Goal: Check status: Check status

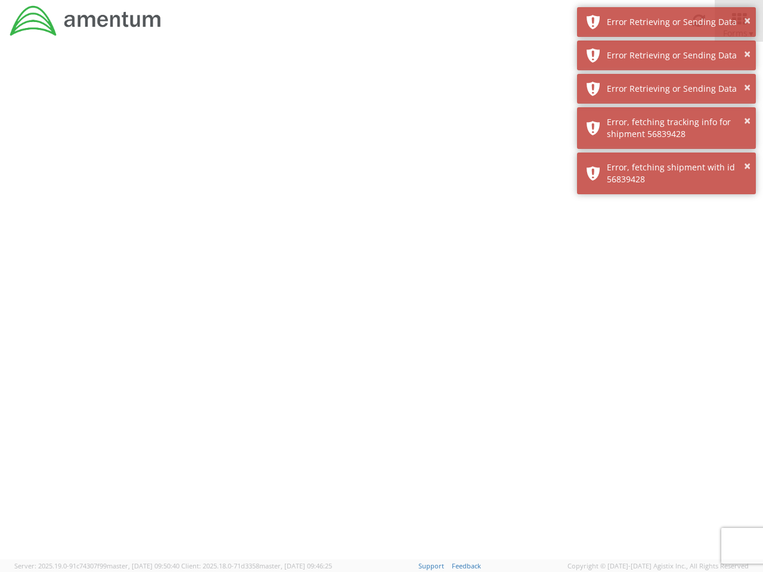
click at [381, 307] on div at bounding box center [381, 301] width 763 height 518
click at [666, 22] on div "Error Retrieving or Sending Data" at bounding box center [677, 22] width 140 height 12
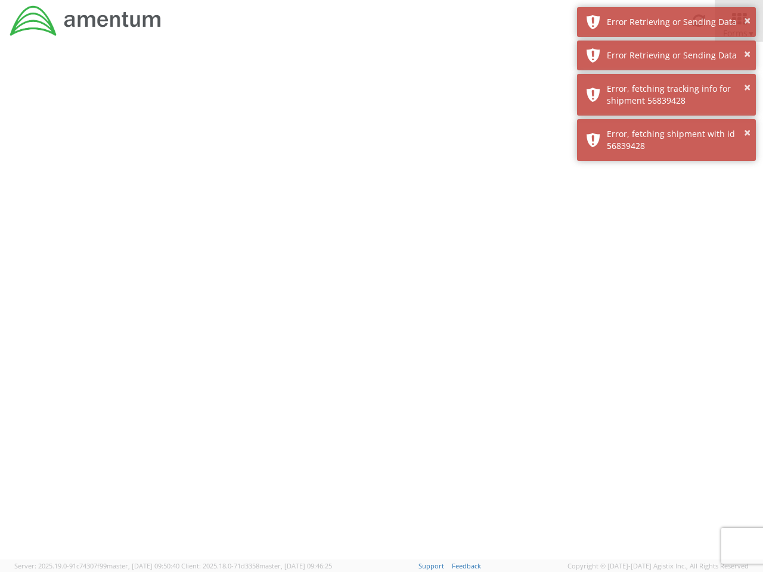
click at [666, 55] on div "Error Retrieving or Sending Data" at bounding box center [677, 55] width 140 height 12
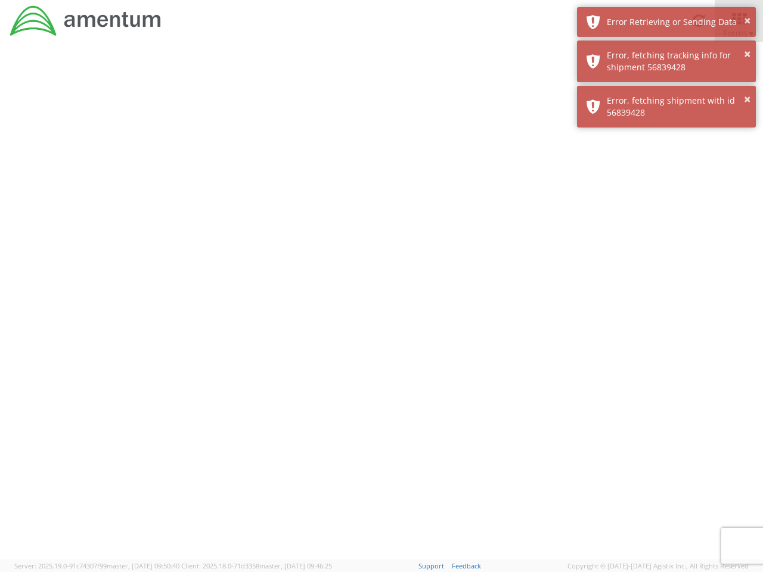
click at [666, 89] on div "× Error, fetching shipment with id 56839428" at bounding box center [666, 107] width 179 height 42
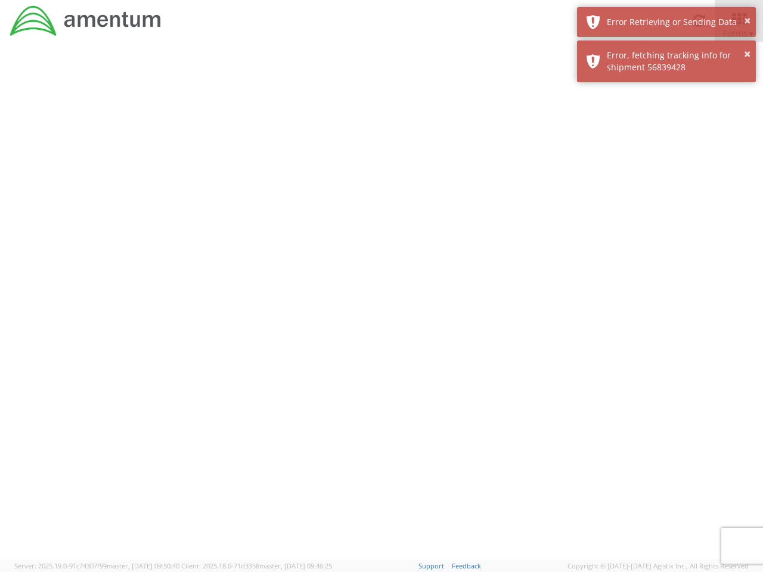
click at [666, 128] on div at bounding box center [381, 301] width 763 height 518
click at [666, 173] on div at bounding box center [381, 301] width 763 height 518
